Goal: Use online tool/utility

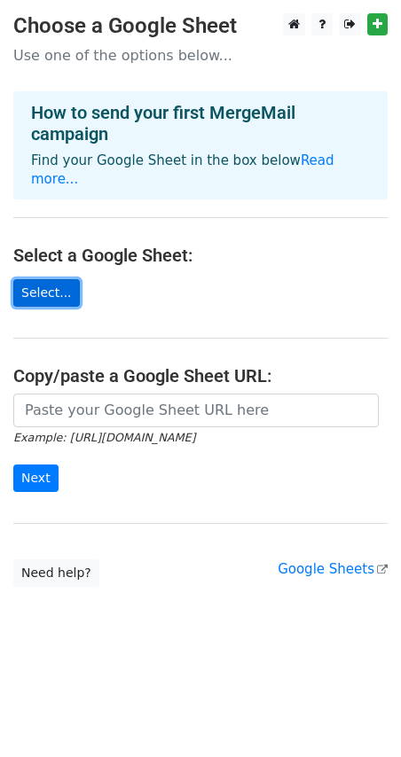
click at [51, 279] on link "Select..." at bounding box center [46, 292] width 66 height 27
